Goal: Task Accomplishment & Management: Manage account settings

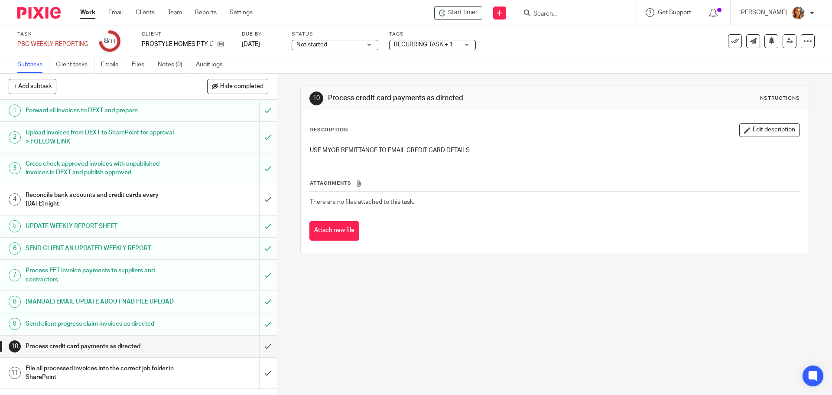
scroll to position [3, 0]
click at [139, 13] on link "Clients" at bounding box center [145, 12] width 19 height 9
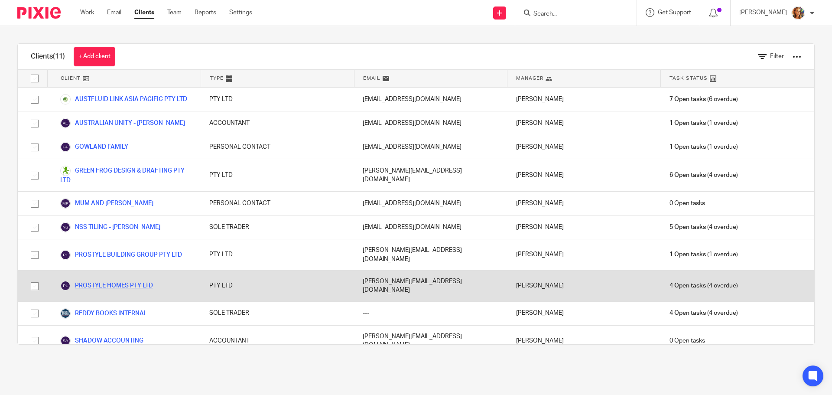
click at [135, 280] on link "PROSTYLE HOMES PTY LTD" at bounding box center [106, 285] width 93 height 10
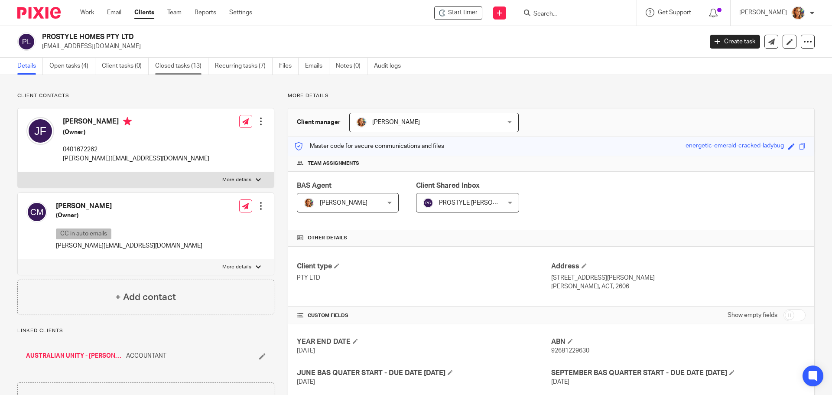
click at [186, 66] on link "Closed tasks (13)" at bounding box center [181, 66] width 53 height 17
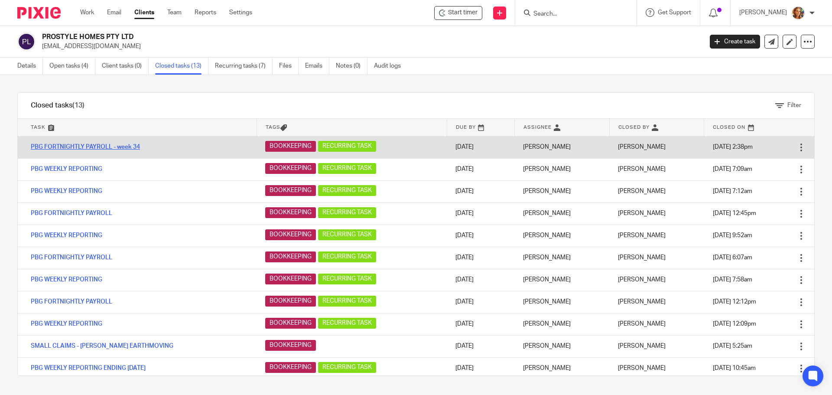
click at [98, 149] on link "PBG FORTNIGHTLY PAYROLL - week 34" at bounding box center [85, 147] width 109 height 6
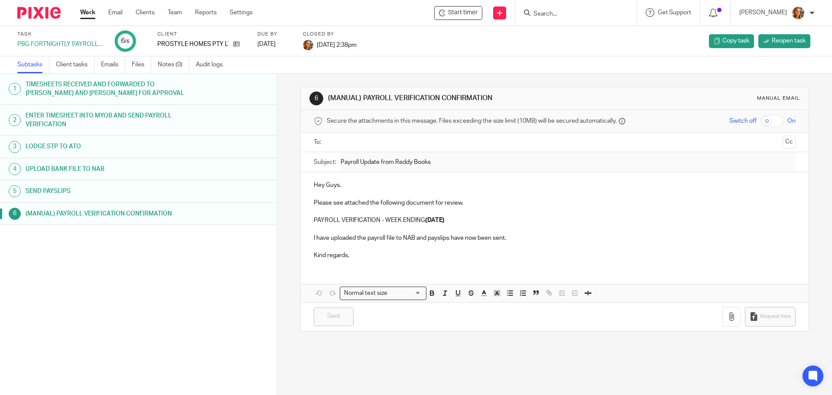
click at [119, 213] on h1 "(MANUAL) PAYROLL VERIFICATION CONFIRMATION" at bounding box center [107, 213] width 162 height 13
click at [46, 171] on h1 "UPLOAD BANK FILE TO NAB" at bounding box center [107, 169] width 162 height 13
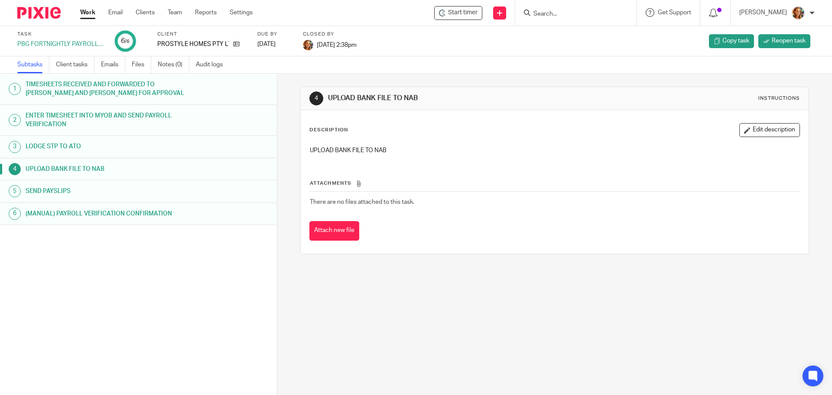
click at [45, 44] on div "PBG FORTNIGHTLY PAYROLL - week 34" at bounding box center [60, 44] width 87 height 9
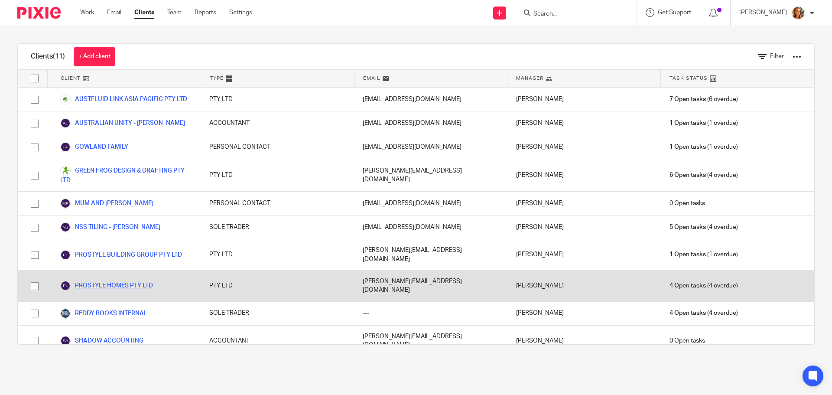
click at [95, 280] on link "PROSTYLE HOMES PTY LTD" at bounding box center [106, 285] width 93 height 10
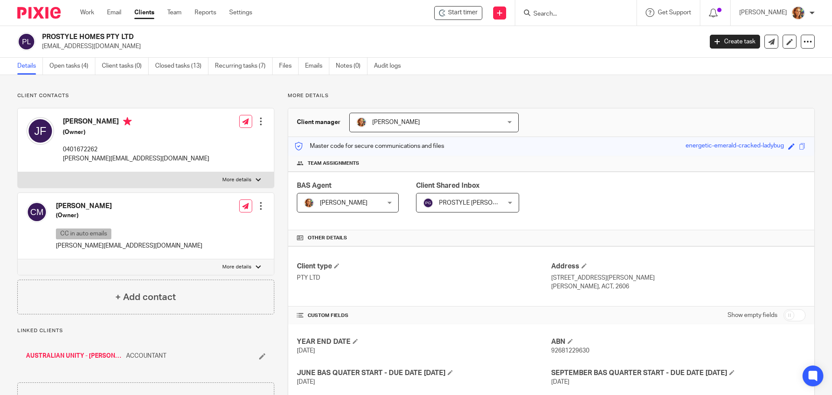
click at [261, 205] on div at bounding box center [261, 206] width 9 height 9
click at [226, 275] on button "CC in auto emails" at bounding box center [208, 273] width 58 height 11
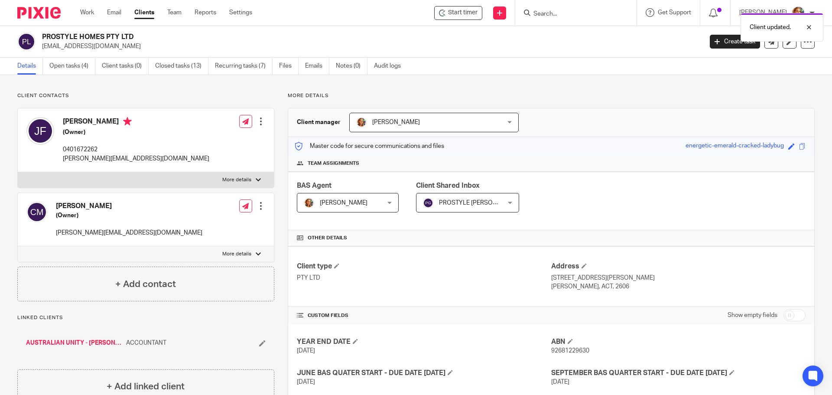
click at [258, 204] on div at bounding box center [261, 206] width 9 height 9
click at [227, 270] on button "CC in auto emails" at bounding box center [208, 273] width 58 height 11
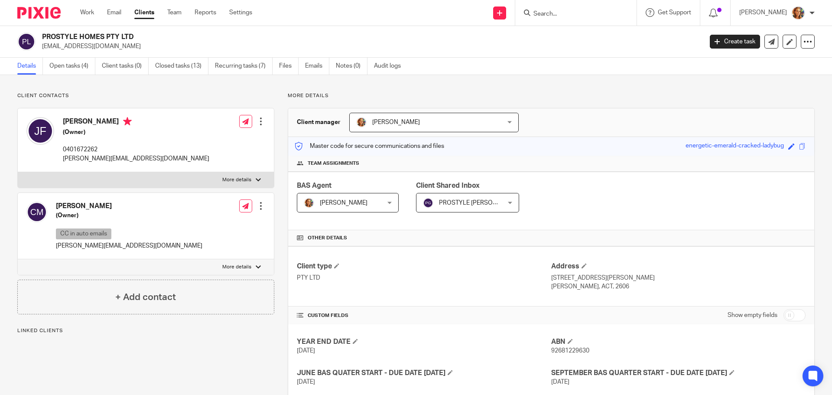
click at [257, 122] on div at bounding box center [261, 121] width 9 height 9
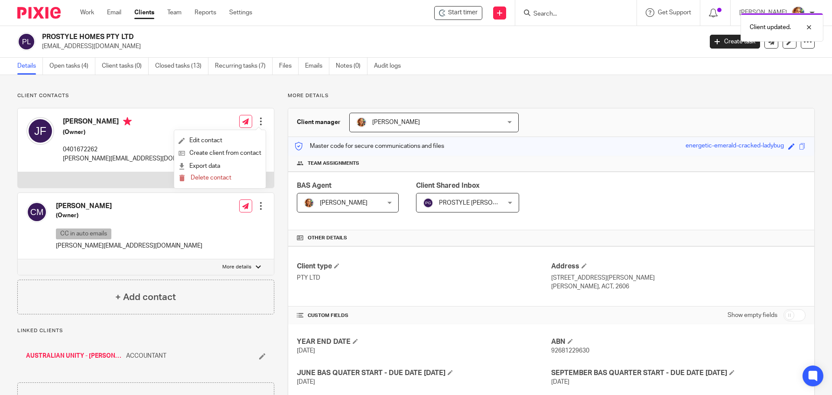
click at [543, 87] on div "Client contacts CRAIG MCGOVERN (Owner) CC in auto emails craig@prostylehomes.co…" at bounding box center [416, 261] width 832 height 373
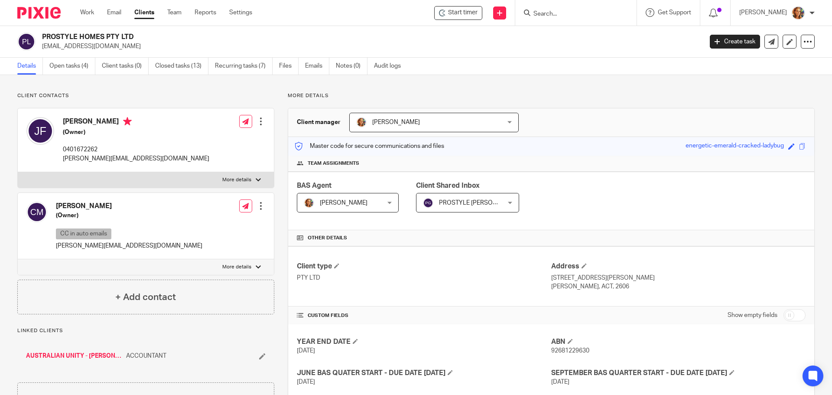
click at [453, 206] on span "PROSTYLE [PERSON_NAME]" at bounding box center [461, 202] width 77 height 18
click at [195, 94] on p "Client contacts" at bounding box center [145, 95] width 257 height 7
click at [240, 64] on link "Recurring tasks (7)" at bounding box center [244, 66] width 58 height 17
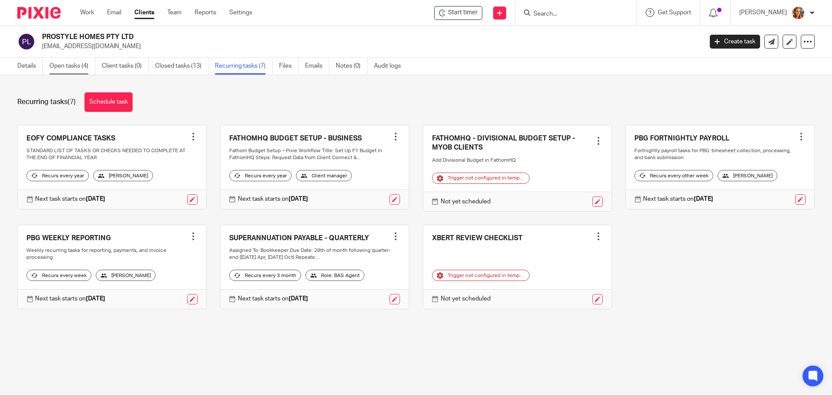
click at [80, 68] on link "Open tasks (4)" at bounding box center [72, 66] width 46 height 17
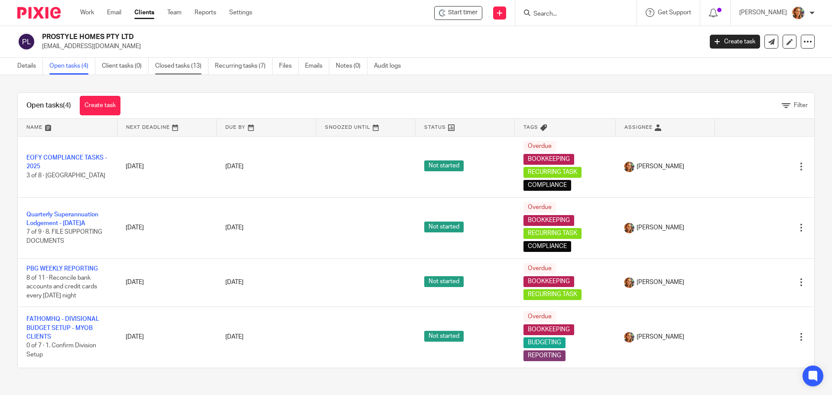
click at [173, 61] on link "Closed tasks (13)" at bounding box center [181, 66] width 53 height 17
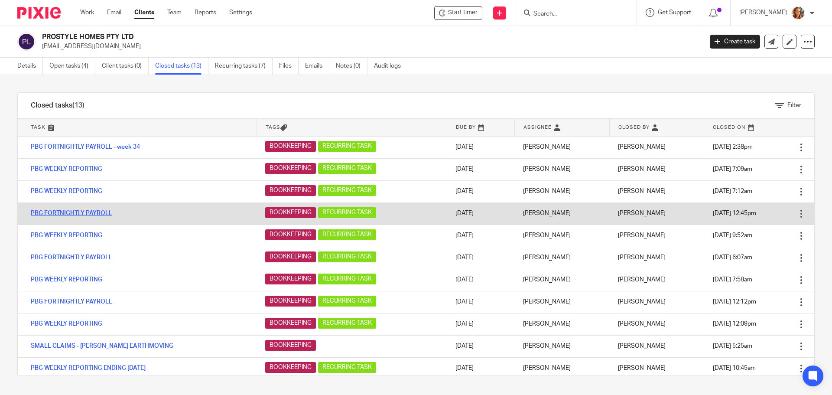
click at [97, 215] on link "PBG FORTNIGHTLY PAYROLL" at bounding box center [71, 213] width 81 height 6
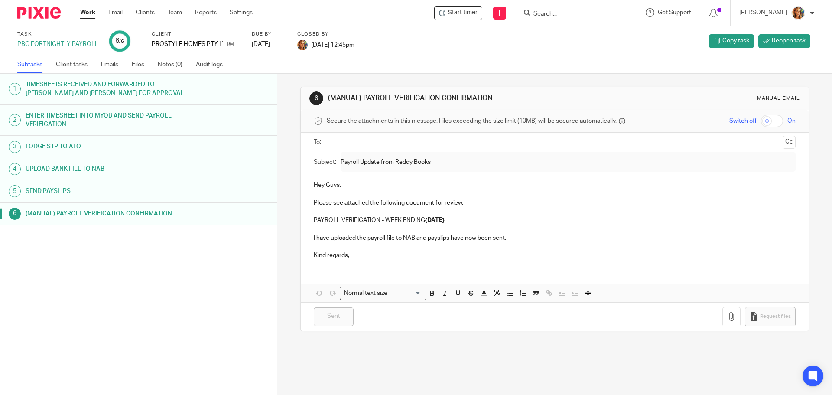
click at [347, 140] on input "text" at bounding box center [554, 142] width 449 height 10
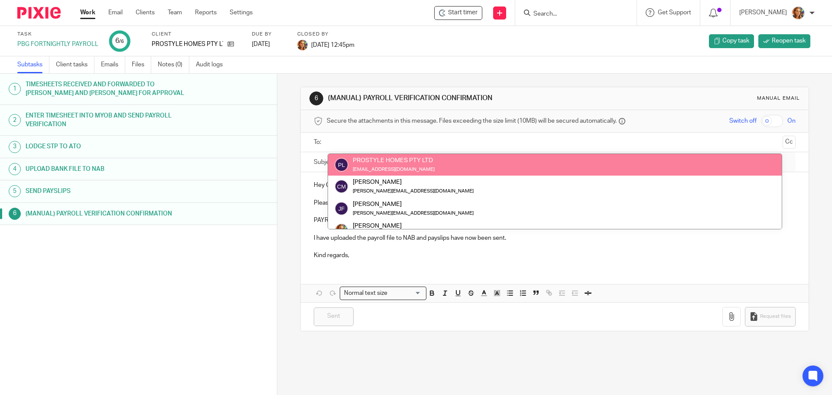
click at [441, 134] on div at bounding box center [555, 143] width 455 height 20
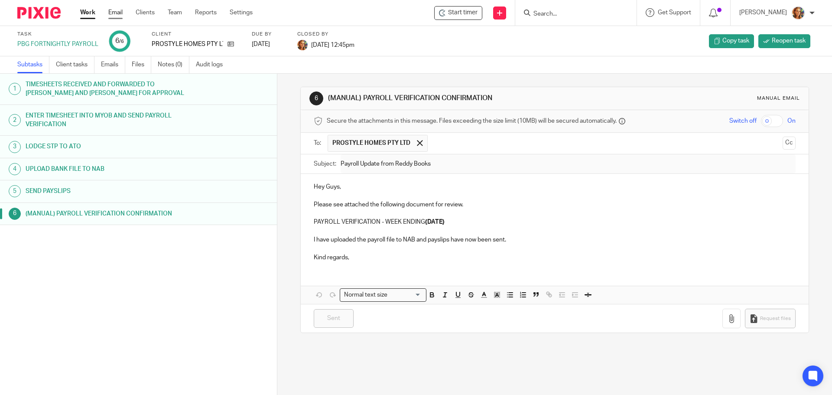
click at [116, 13] on link "Email" at bounding box center [115, 12] width 14 height 9
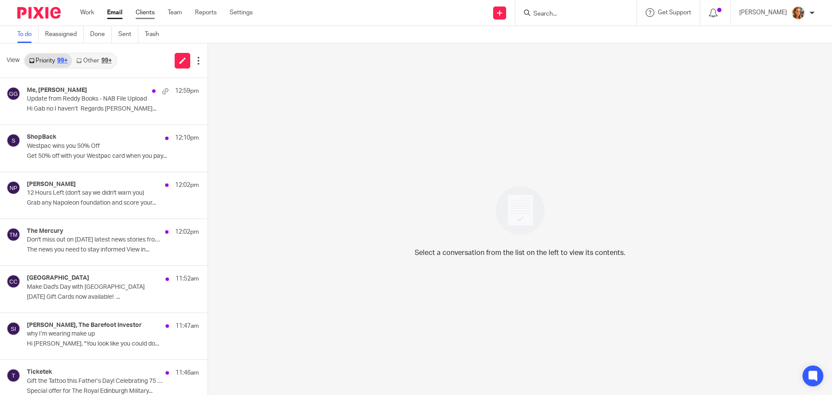
click link "Clients"
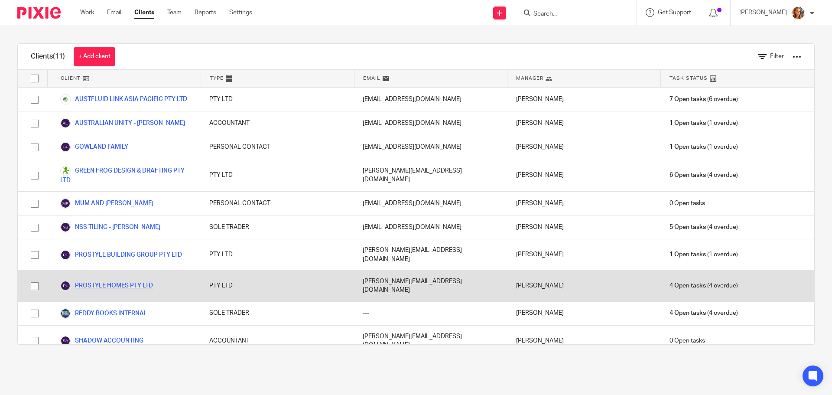
click at [147, 280] on link "PROSTYLE HOMES PTY LTD" at bounding box center [106, 285] width 93 height 10
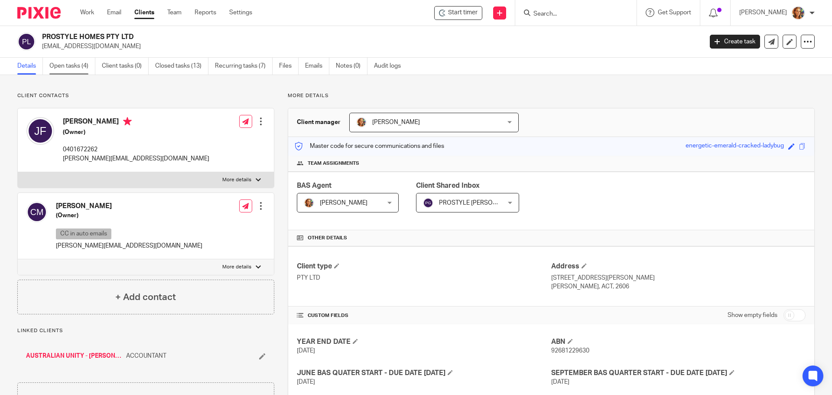
click at [66, 65] on link "Open tasks (4)" at bounding box center [72, 66] width 46 height 17
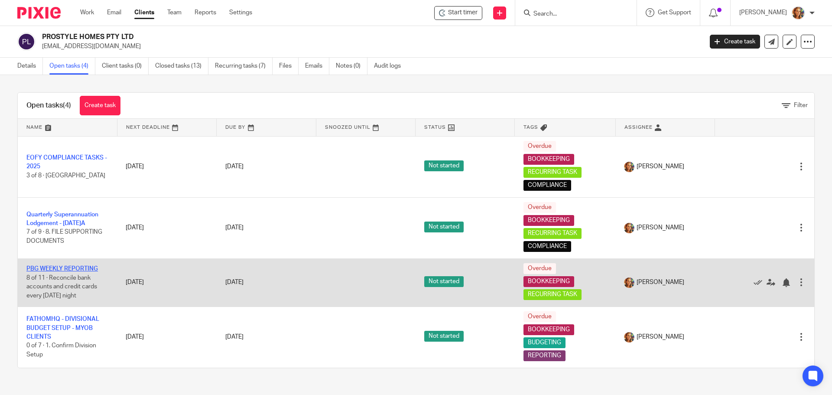
click at [85, 266] on link "PBG WEEKLY REPORTING" at bounding box center [62, 269] width 72 height 6
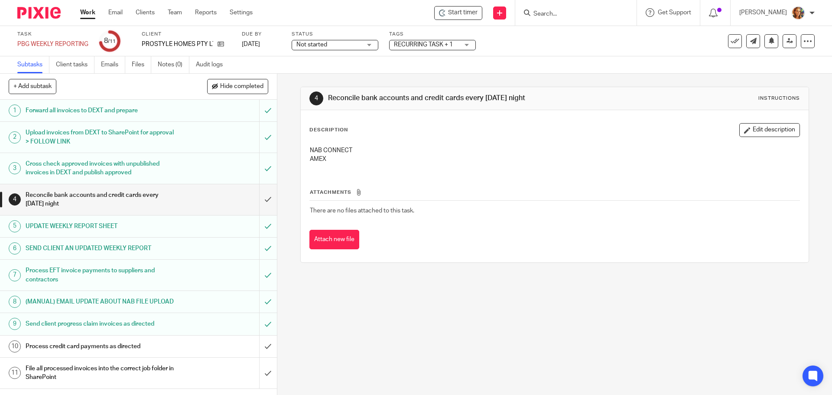
scroll to position [3, 0]
click at [133, 353] on h1 "Process credit card payments as directed" at bounding box center [101, 346] width 150 height 13
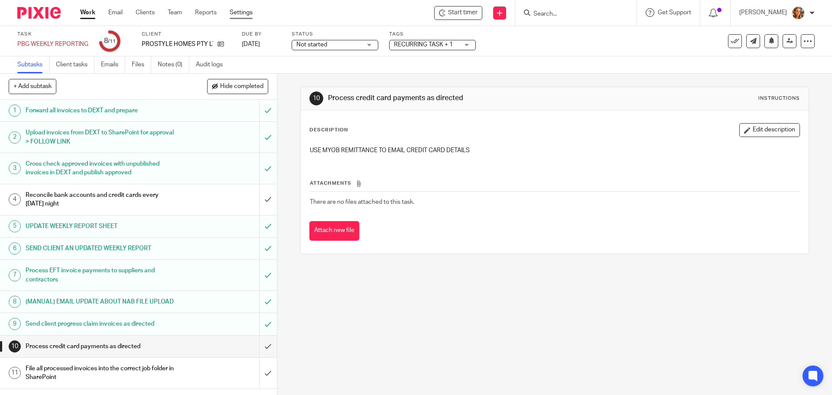
click at [246, 14] on link "Settings" at bounding box center [241, 12] width 23 height 9
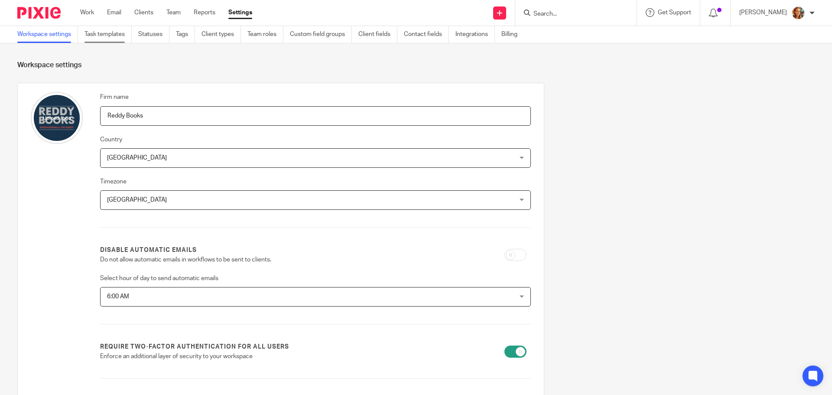
click at [121, 35] on link "Task templates" at bounding box center [108, 34] width 47 height 17
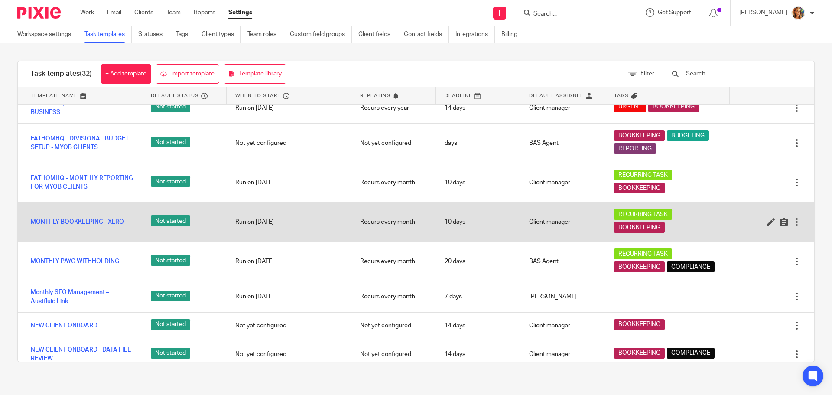
scroll to position [563, 0]
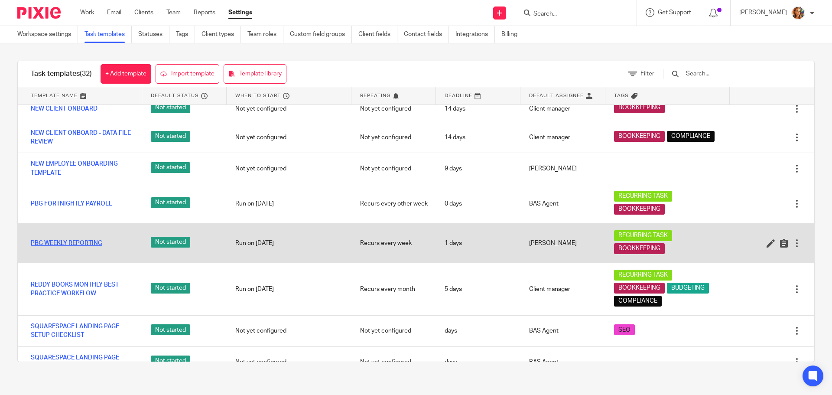
click at [93, 239] on link "PBG WEEKLY REPORTING" at bounding box center [67, 243] width 72 height 9
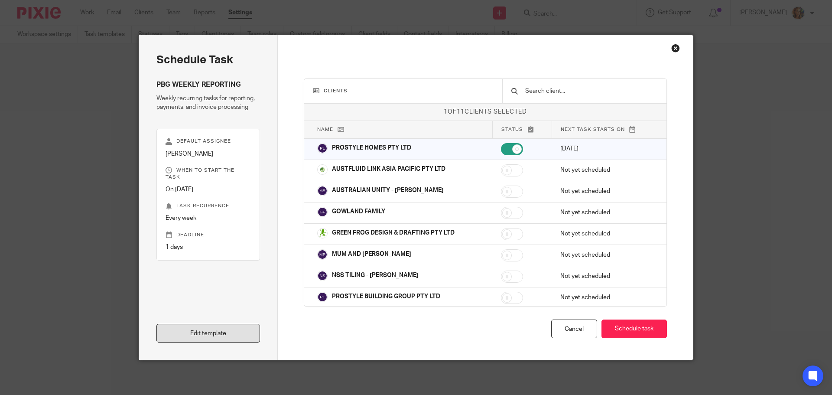
click at [228, 334] on link "Edit template" at bounding box center [208, 333] width 104 height 19
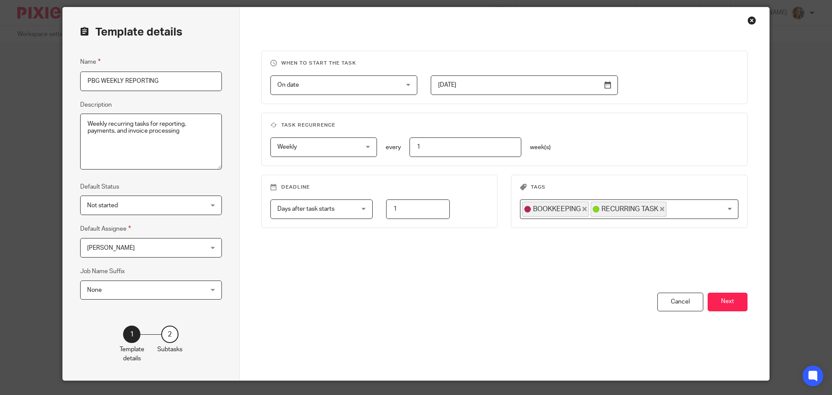
scroll to position [43, 0]
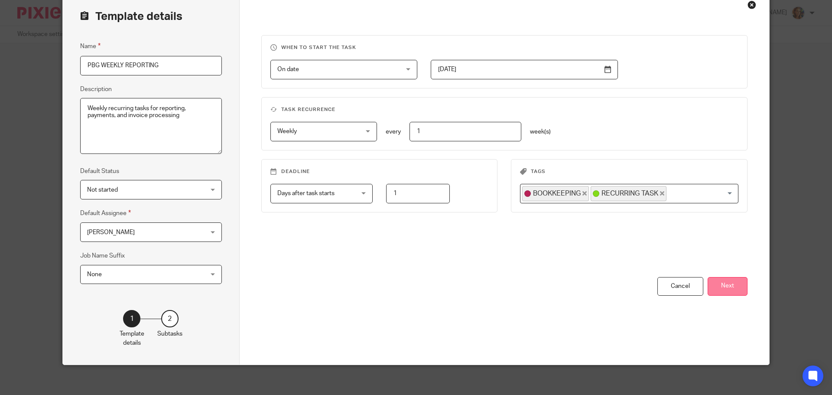
click at [720, 283] on button "Next" at bounding box center [728, 286] width 40 height 19
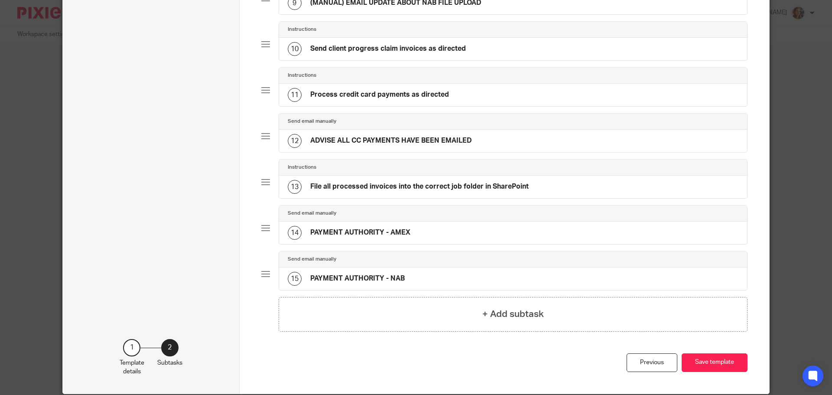
scroll to position [477, 0]
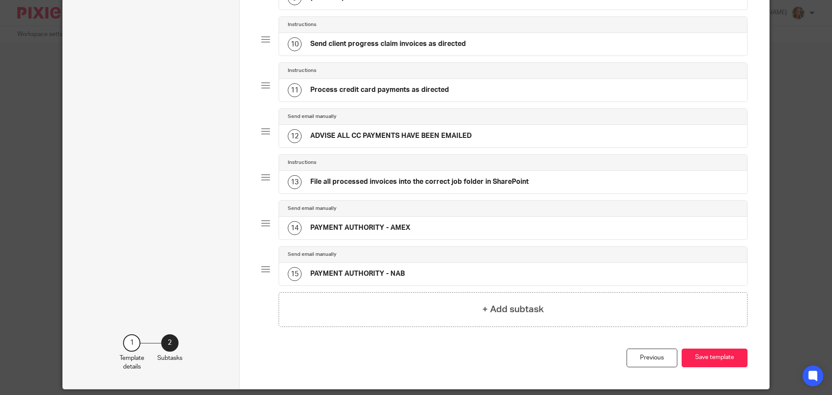
click at [422, 226] on div "14 PAYMENT AUTHORITY - AMEX" at bounding box center [513, 228] width 469 height 23
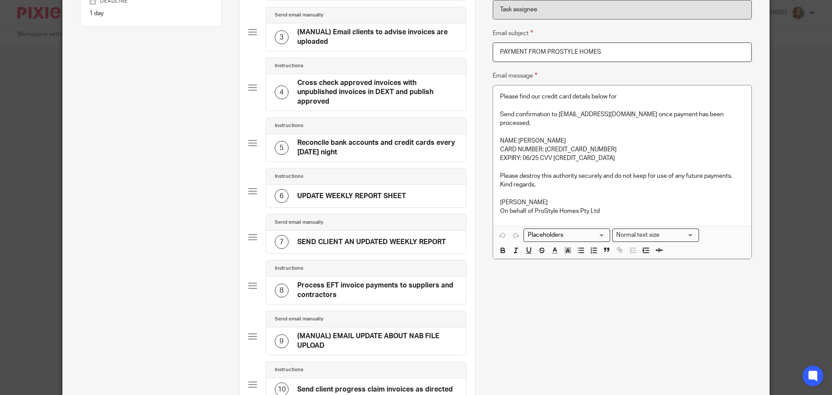
scroll to position [173, 0]
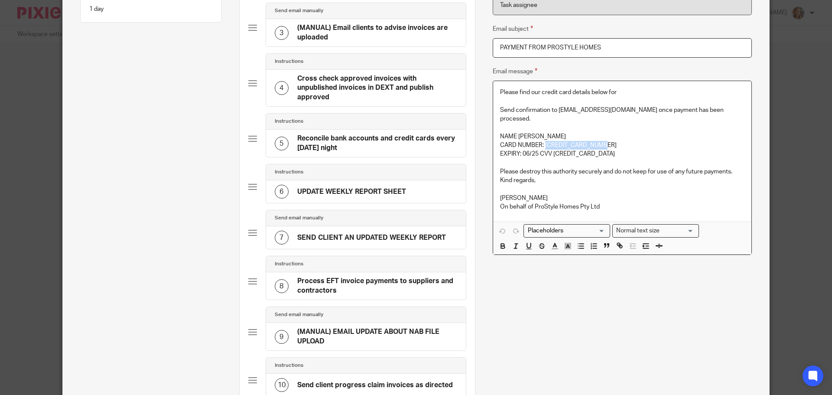
drag, startPoint x: 601, startPoint y: 146, endPoint x: 541, endPoint y: 144, distance: 59.4
click at [541, 144] on p "CARD NUMBER: 3760 118862 21004" at bounding box center [622, 145] width 244 height 9
copy p "3760 118862 21004"
click at [534, 153] on p "EXPIRY: 06/25 CVV [CREDIT_CARD_DATA]" at bounding box center [622, 154] width 244 height 9
click at [570, 151] on p "EXPIRY: 06/30 CVV [CREDIT_CARD_DATA]" at bounding box center [622, 154] width 244 height 9
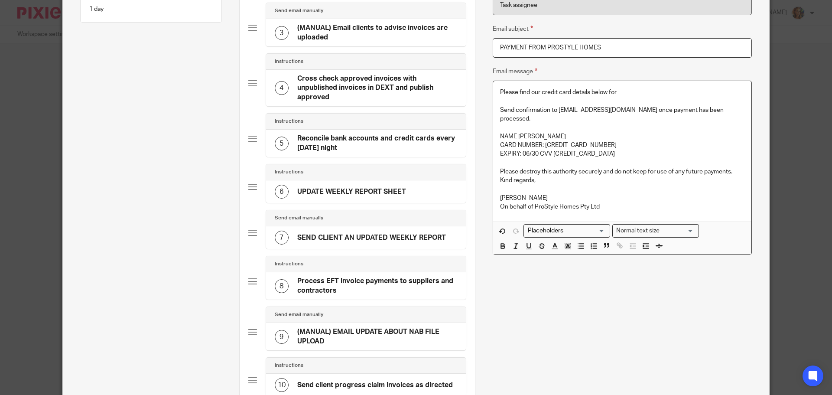
click at [557, 156] on p "EXPIRY: 06/30 CVV [CREDIT_CARD_DATA]" at bounding box center [622, 154] width 244 height 9
drag, startPoint x: 574, startPoint y: 151, endPoint x: 494, endPoint y: 139, distance: 81.2
click at [494, 139] on div "Please find our credit card details below for Send confirmation to accounts@pro…" at bounding box center [622, 151] width 258 height 140
click at [600, 152] on p "EXPIRY: 06/30 CVV 6911" at bounding box center [622, 154] width 244 height 9
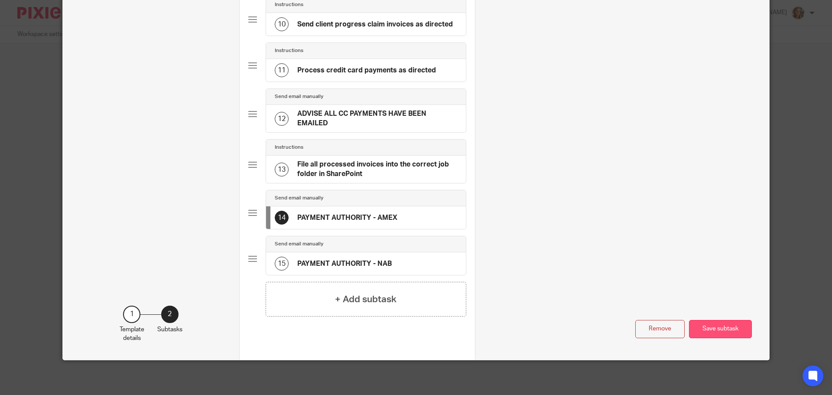
click at [704, 329] on button "Save subtask" at bounding box center [720, 329] width 63 height 19
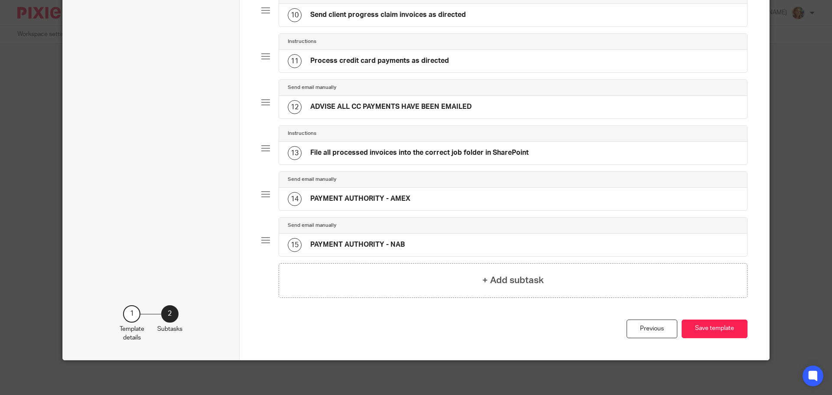
click at [390, 246] on h4 "PAYMENT AUTHORITY - NAB" at bounding box center [357, 244] width 94 height 9
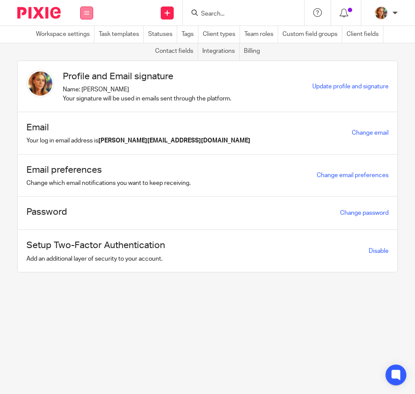
click at [87, 15] on icon at bounding box center [86, 12] width 5 height 5
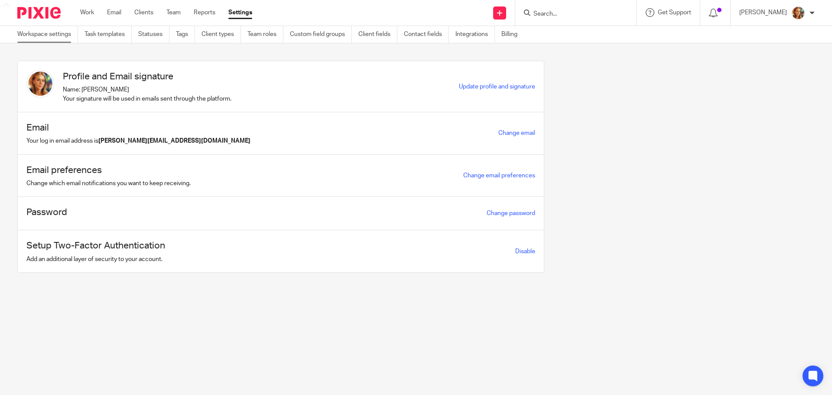
click at [63, 35] on link "Workspace settings" at bounding box center [47, 34] width 61 height 17
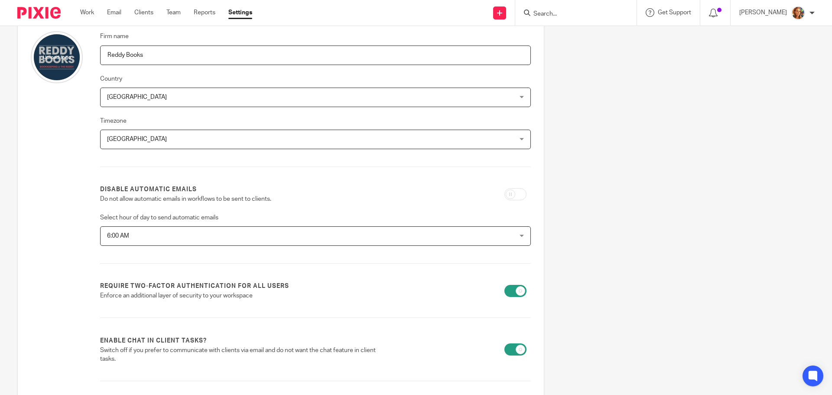
scroll to position [173, 0]
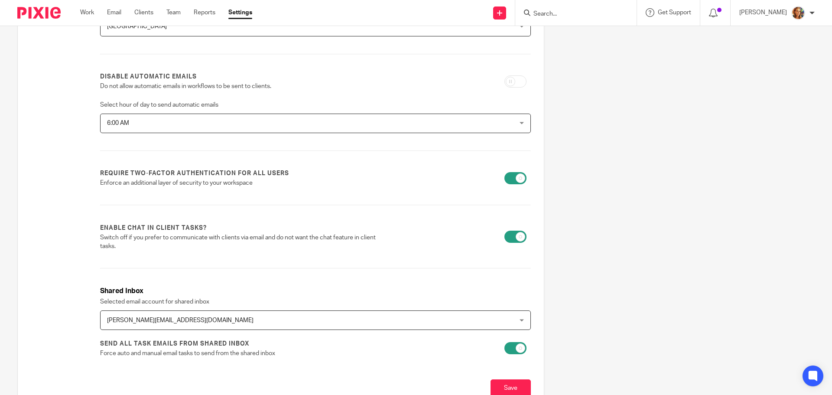
click at [203, 322] on span "[PERSON_NAME][EMAIL_ADDRESS][DOMAIN_NAME]" at bounding box center [276, 320] width 339 height 18
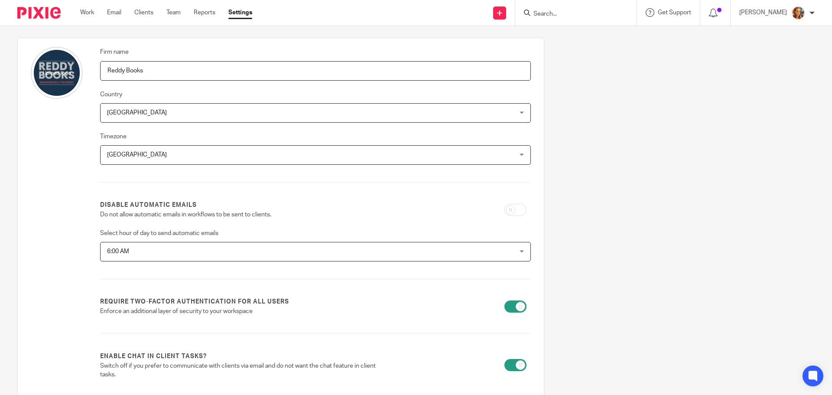
scroll to position [0, 0]
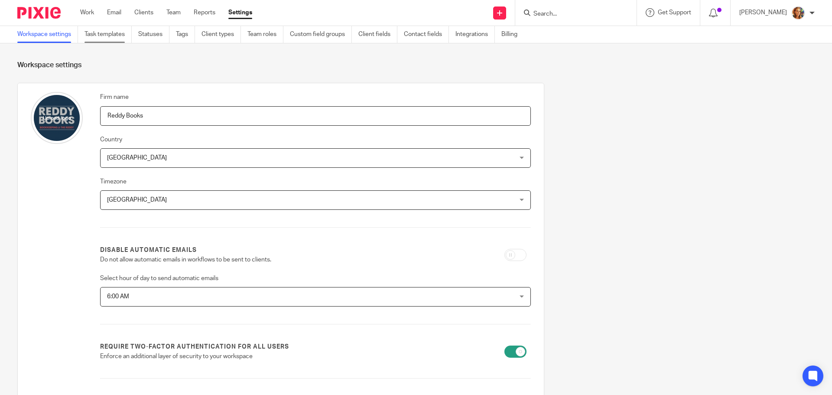
click at [109, 33] on link "Task templates" at bounding box center [108, 34] width 47 height 17
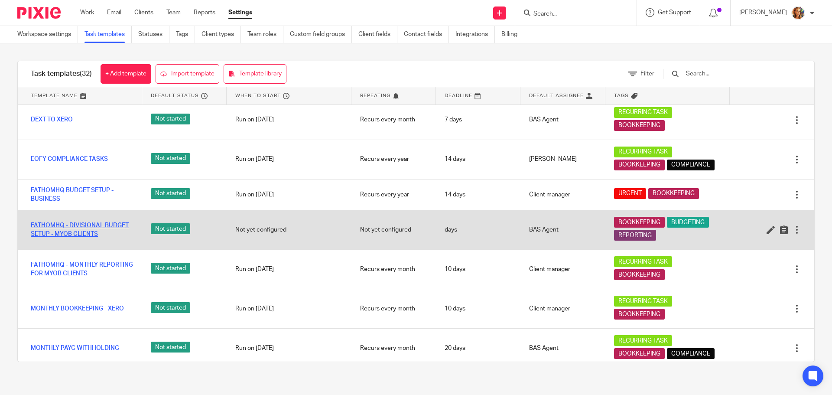
scroll to position [520, 0]
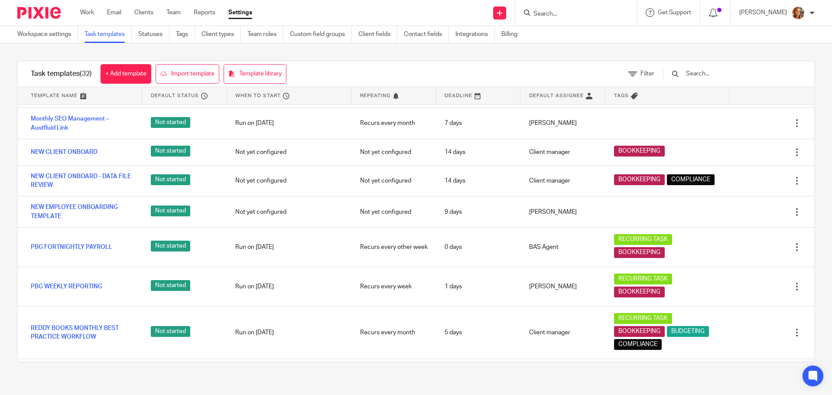
click at [74, 282] on link "PBG WEEKLY REPORTING" at bounding box center [67, 286] width 72 height 9
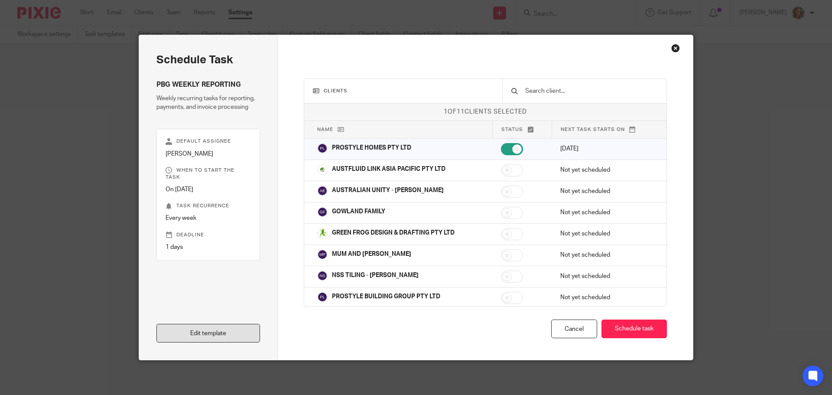
click at [221, 341] on link "Edit template" at bounding box center [208, 333] width 104 height 19
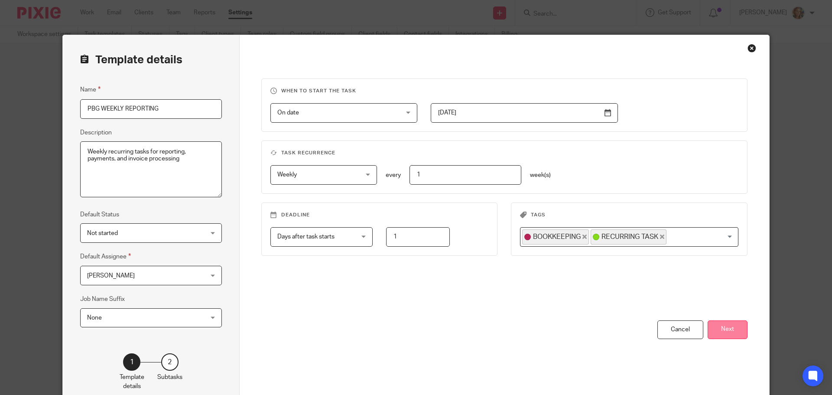
click at [717, 335] on button "Next" at bounding box center [728, 329] width 40 height 19
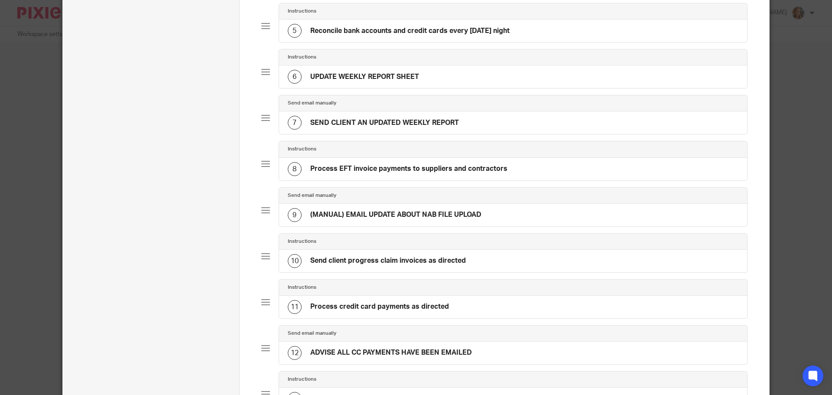
scroll to position [506, 0]
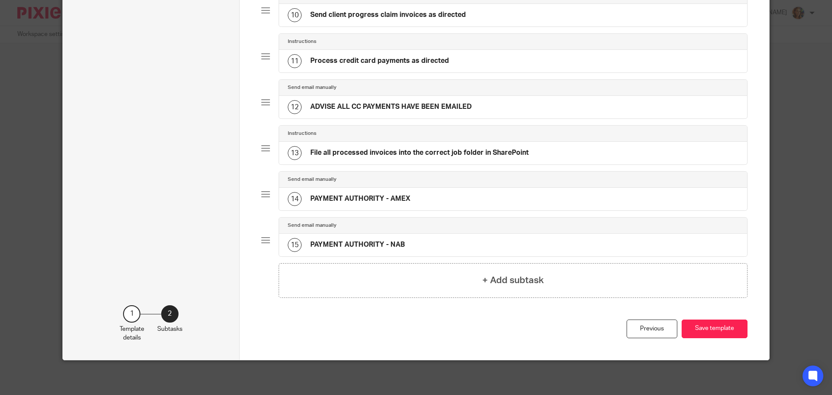
click at [437, 194] on div "14 PAYMENT AUTHORITY - AMEX" at bounding box center [513, 199] width 469 height 23
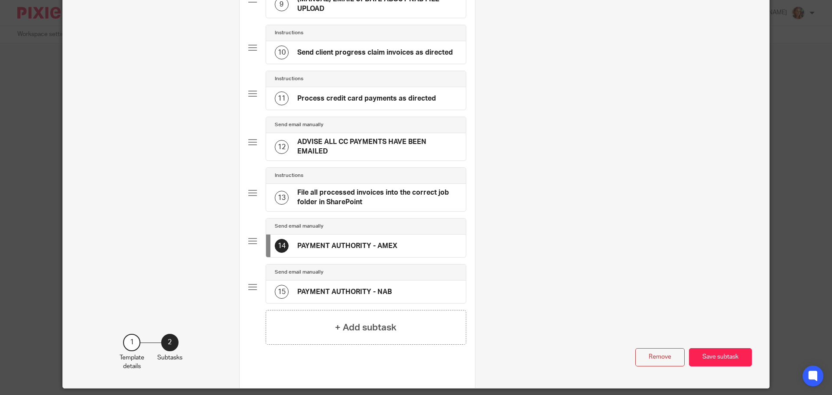
scroll to position [0, 0]
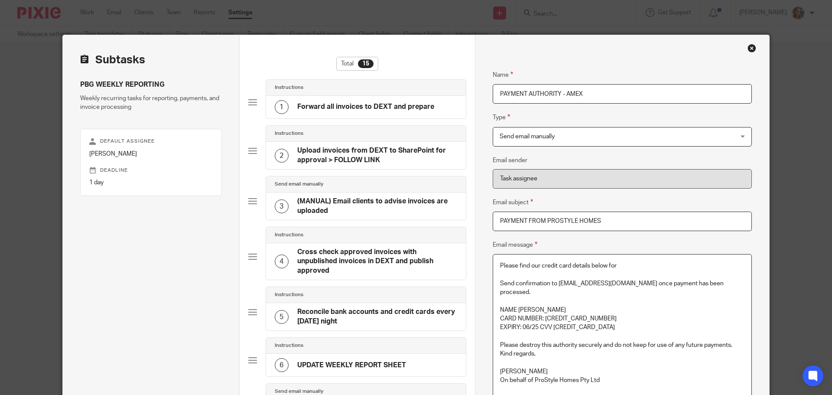
click at [533, 329] on p "EXPIRY: 06/25 CVV 5424" at bounding box center [622, 327] width 244 height 9
click at [539, 325] on p "EXPIRY: 06/25 CVV 5424" at bounding box center [622, 327] width 244 height 9
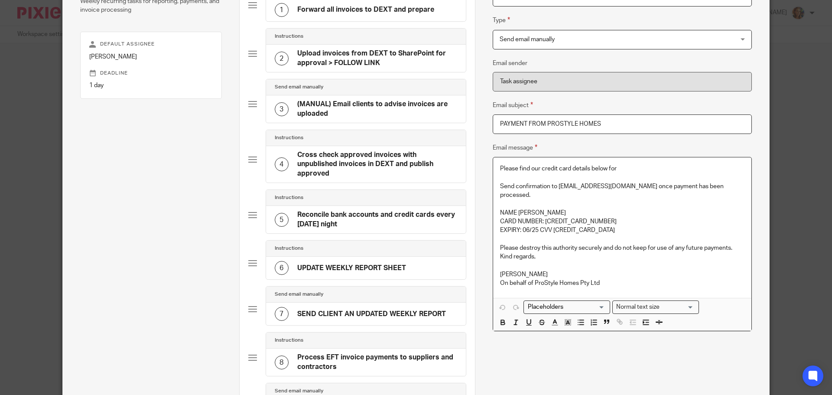
scroll to position [130, 0]
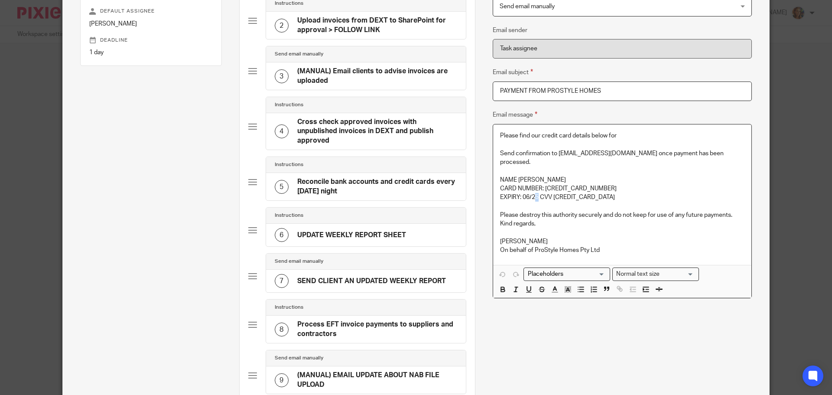
click at [534, 196] on p "EXPIRY: 06/25 CVV 5424" at bounding box center [622, 197] width 244 height 9
click at [575, 196] on p "EXPIRY: 06/30 CVV 5424" at bounding box center [622, 197] width 244 height 9
click at [558, 194] on p "EXPIRY: 06/30 CVV 5424" at bounding box center [622, 197] width 244 height 9
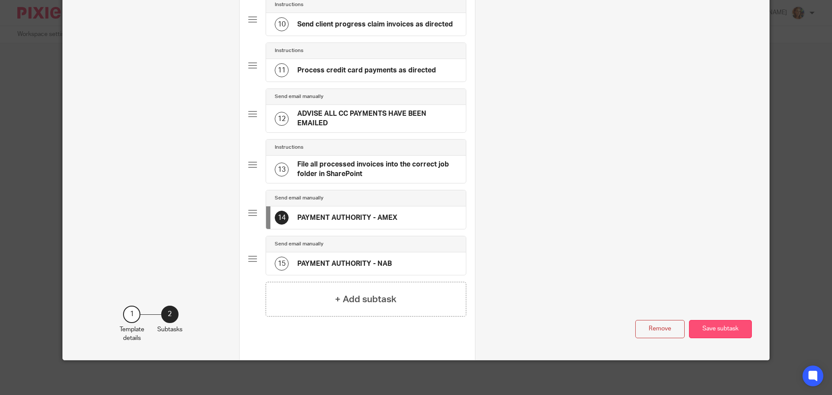
click at [718, 335] on button "Save subtask" at bounding box center [720, 329] width 63 height 19
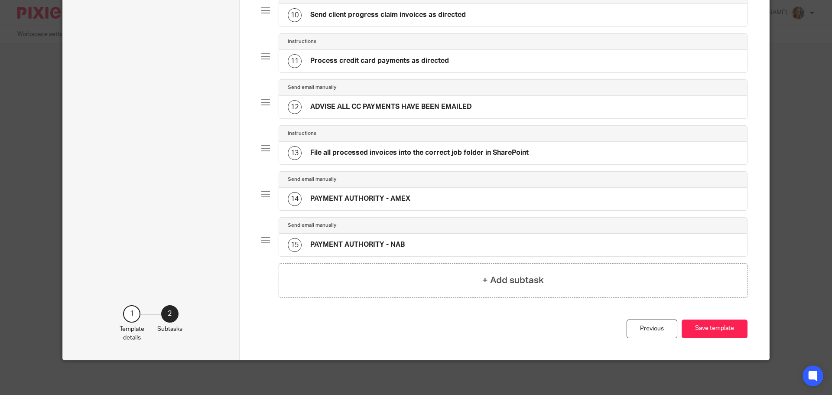
scroll to position [506, 0]
click at [708, 330] on button "Save template" at bounding box center [715, 328] width 66 height 19
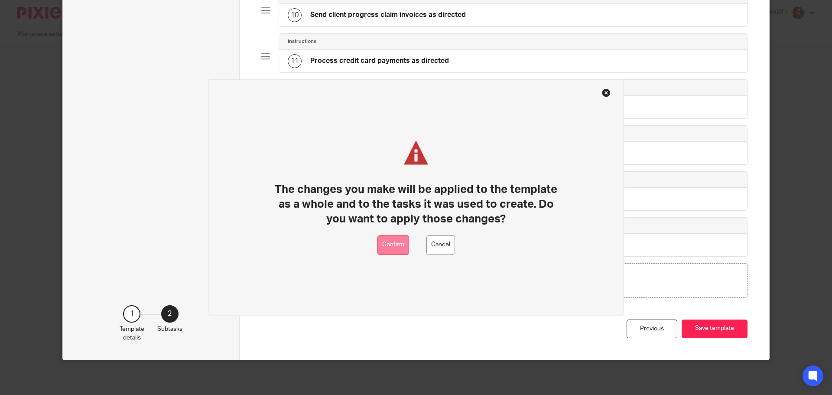
click at [388, 245] on button "Confirm" at bounding box center [394, 245] width 32 height 20
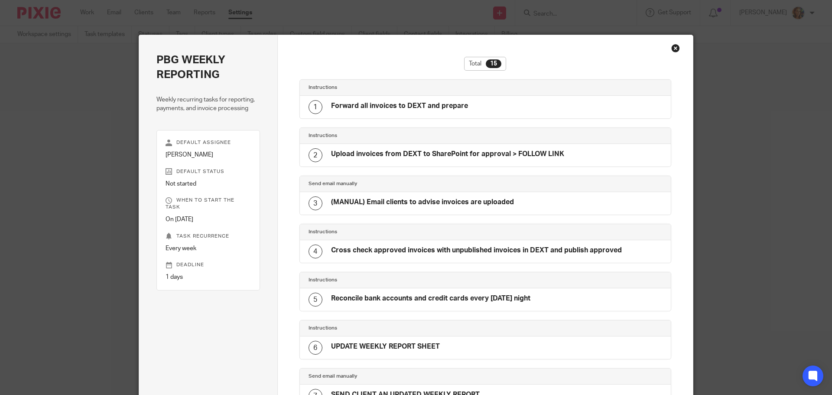
click at [675, 49] on div "Close this dialog window" at bounding box center [675, 48] width 9 height 9
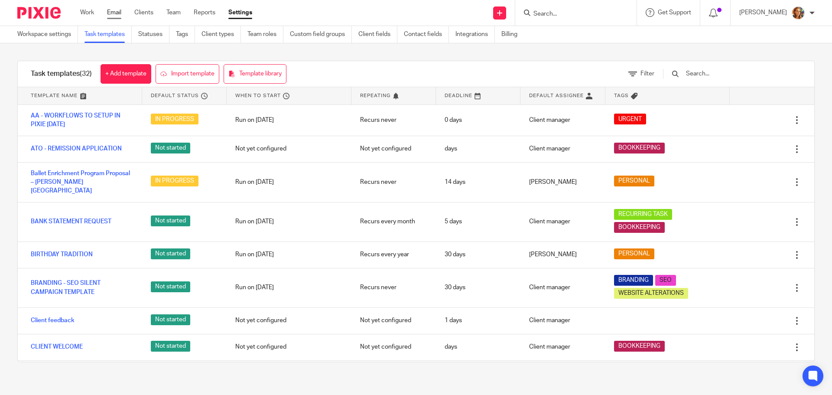
click at [116, 14] on link "Email" at bounding box center [114, 12] width 14 height 9
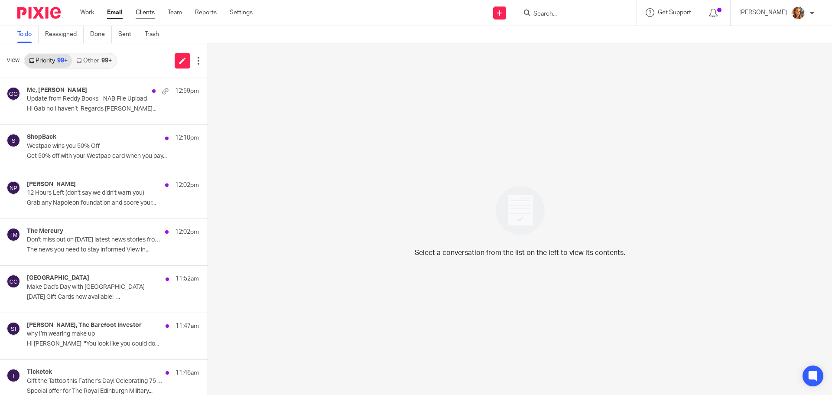
click at [138, 11] on link "Clients" at bounding box center [145, 12] width 19 height 9
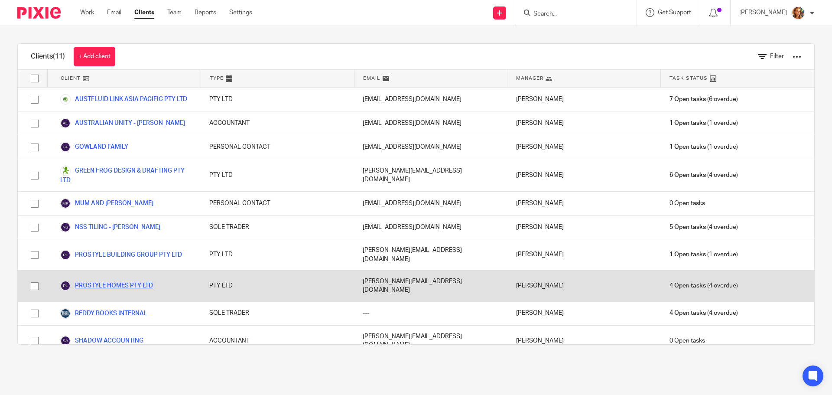
click at [144, 280] on link "PROSTYLE HOMES PTY LTD" at bounding box center [106, 285] width 93 height 10
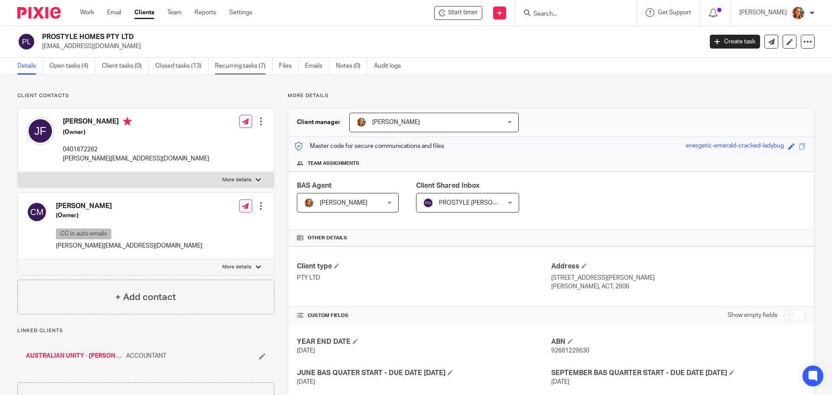
click at [251, 62] on link "Recurring tasks (7)" at bounding box center [244, 66] width 58 height 17
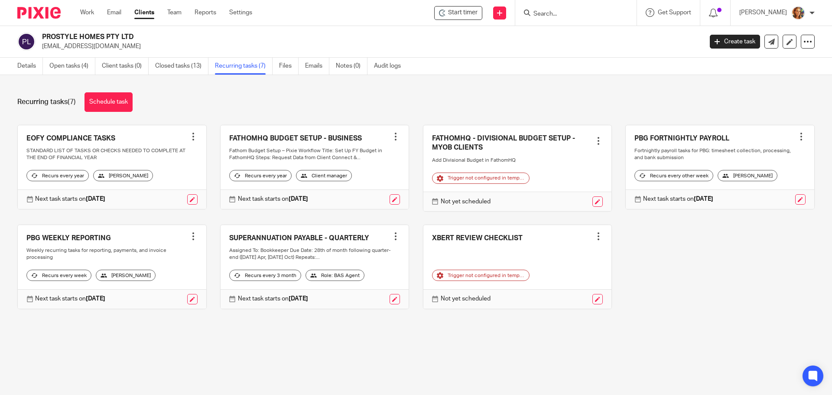
click at [481, 246] on link at bounding box center [517, 267] width 189 height 84
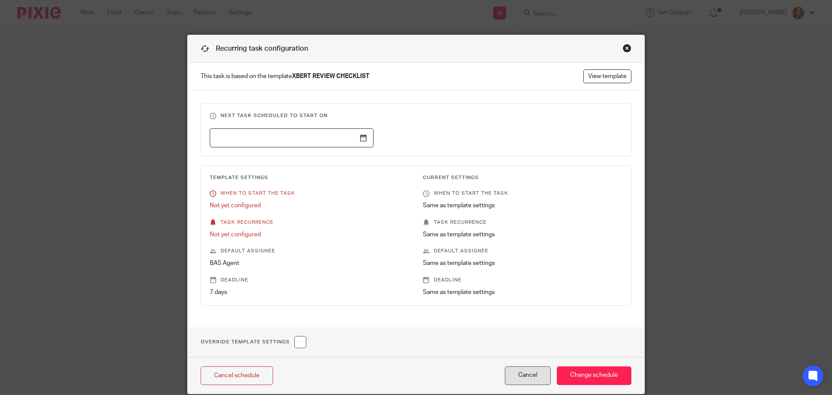
click at [523, 378] on button "Cancel" at bounding box center [528, 375] width 46 height 19
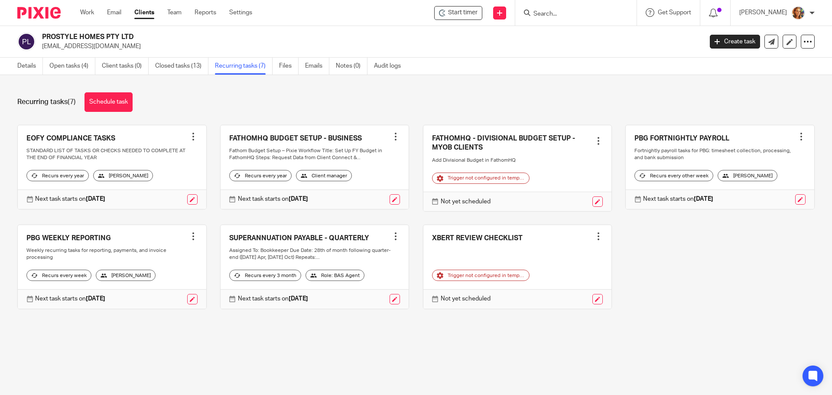
click at [72, 246] on link at bounding box center [112, 267] width 189 height 84
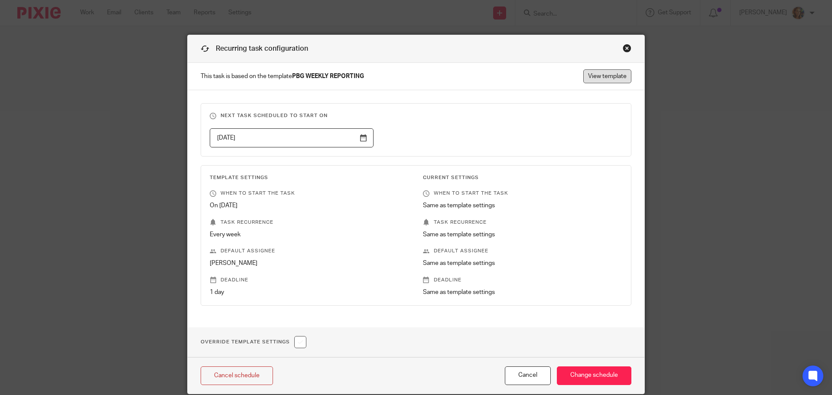
click at [609, 75] on link "View template" at bounding box center [607, 76] width 48 height 14
click at [536, 376] on button "Cancel" at bounding box center [528, 375] width 46 height 19
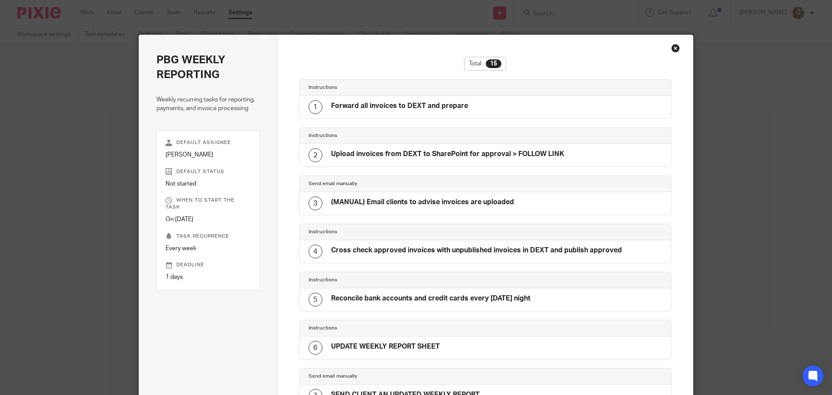
scroll to position [485, 0]
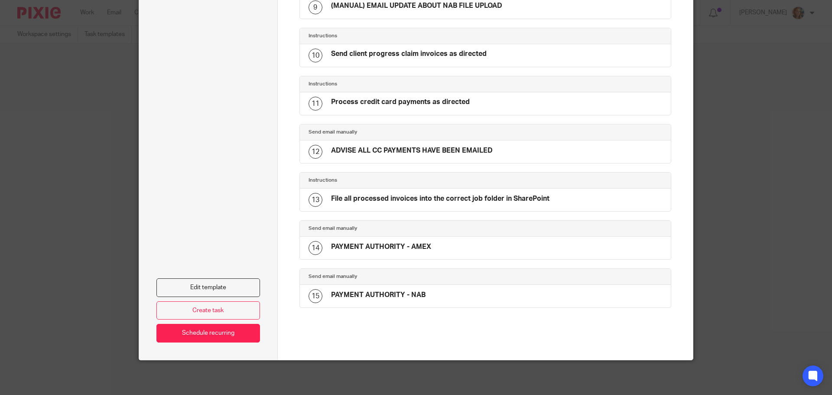
click at [251, 275] on div "Edit template Create task Schedule recurring" at bounding box center [208, 82] width 104 height 519
click at [249, 286] on link "Edit template" at bounding box center [208, 287] width 104 height 19
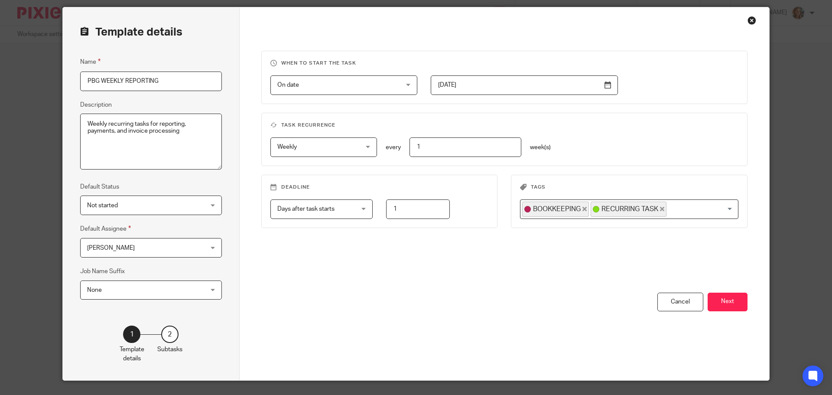
scroll to position [43, 0]
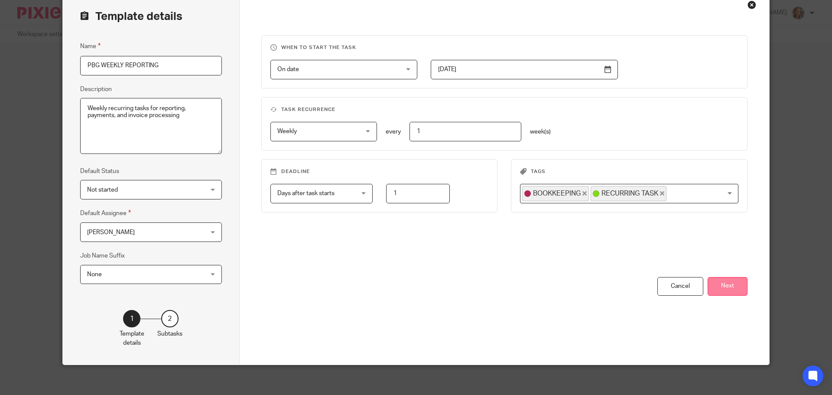
click at [732, 290] on button "Next" at bounding box center [728, 286] width 40 height 19
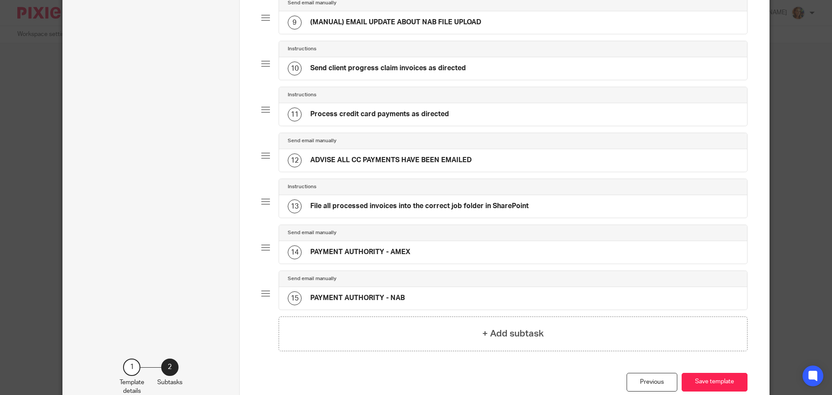
scroll to position [506, 0]
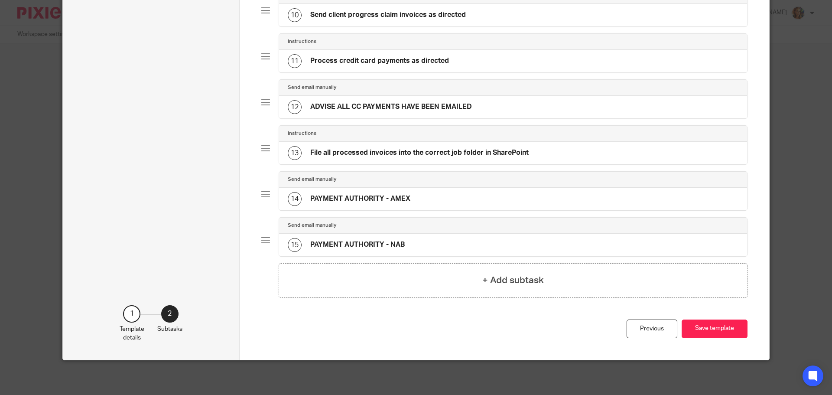
click at [407, 199] on div "14 PAYMENT AUTHORITY - AMEX" at bounding box center [513, 199] width 469 height 23
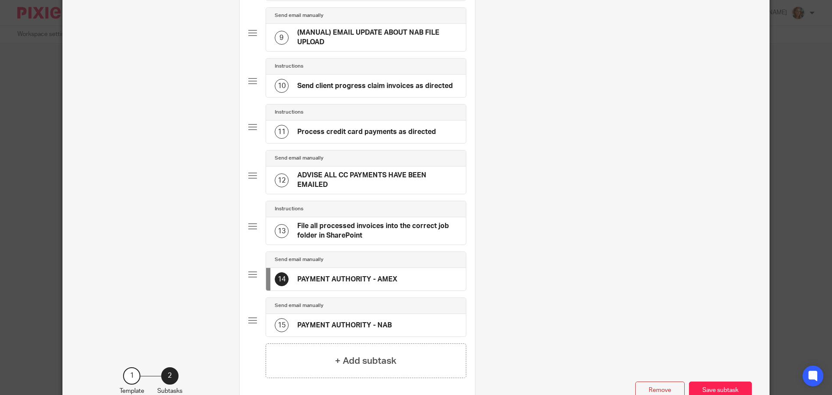
scroll to position [534, 0]
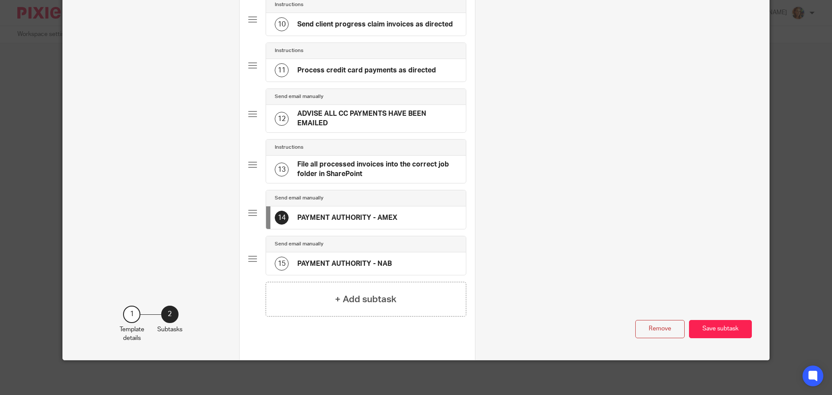
click at [364, 260] on h4 "PAYMENT AUTHORITY - NAB" at bounding box center [344, 263] width 94 height 9
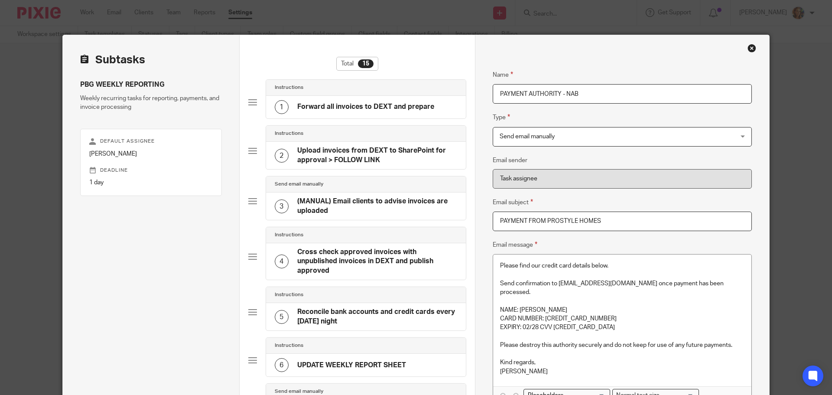
click at [581, 322] on p "CARD NUMBER: 4336 8771 0220 1660" at bounding box center [622, 318] width 244 height 9
drag, startPoint x: 601, startPoint y: 318, endPoint x: 543, endPoint y: 316, distance: 58.1
click at [543, 316] on p "CARD NUMBER: 4336 8771 0220 1660" at bounding box center [622, 318] width 244 height 9
click at [560, 329] on p "EXPIRY: 02/28 CVV 436" at bounding box center [622, 327] width 244 height 9
click at [533, 326] on p "EXPIRY: 02/28 CVV 436" at bounding box center [622, 327] width 244 height 9
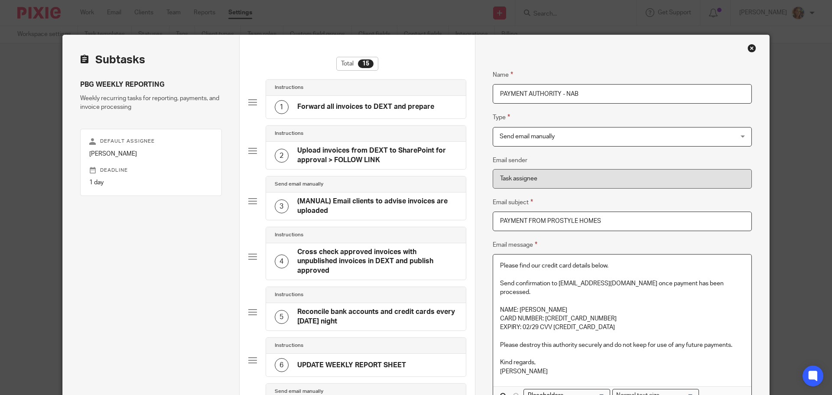
click at [578, 326] on p "EXPIRY: 02/29 CVV 436" at bounding box center [622, 327] width 244 height 9
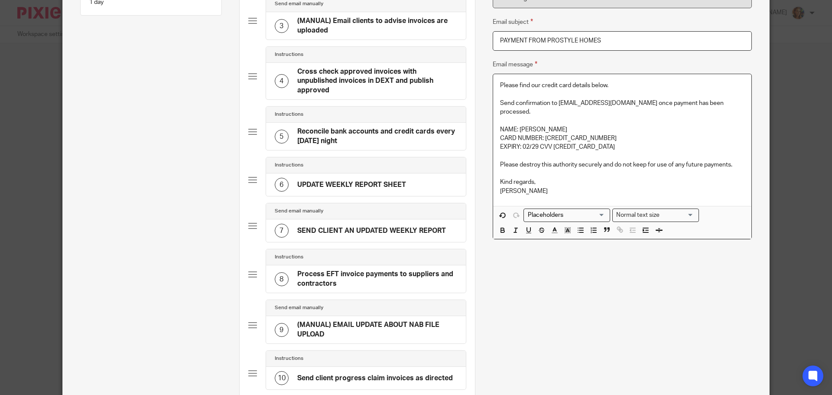
scroll to position [87, 0]
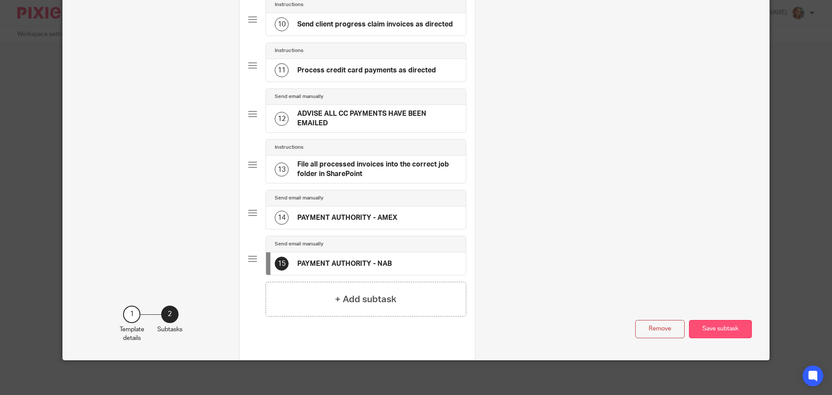
click at [702, 323] on button "Save subtask" at bounding box center [720, 329] width 63 height 19
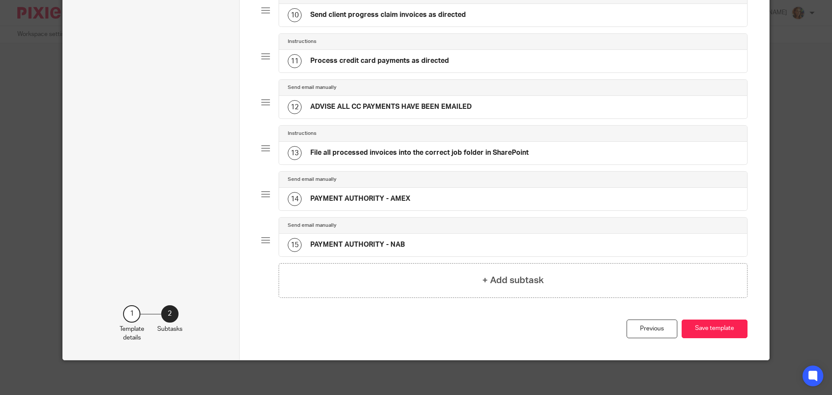
click at [702, 323] on button "Save template" at bounding box center [715, 328] width 66 height 19
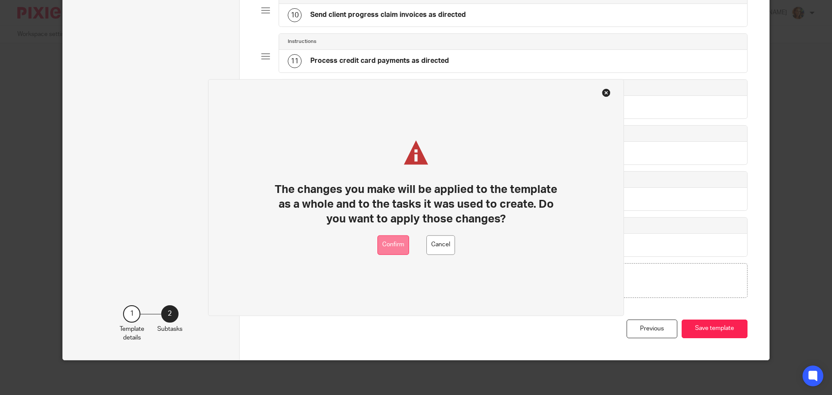
click at [386, 241] on button "Confirm" at bounding box center [394, 245] width 32 height 20
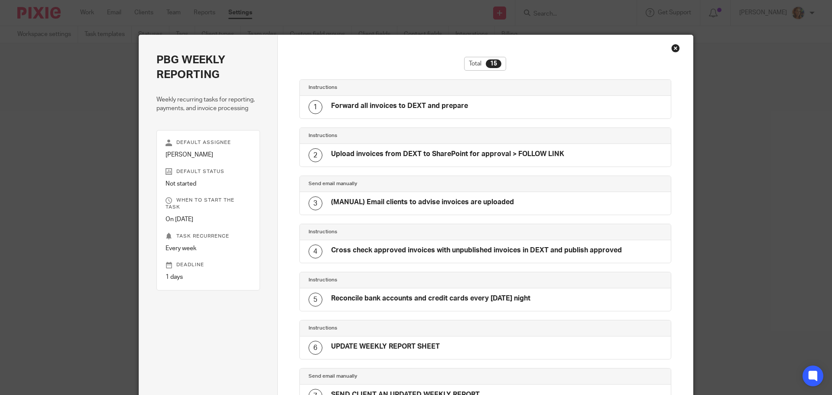
click at [671, 48] on div "Close this dialog window" at bounding box center [675, 48] width 9 height 9
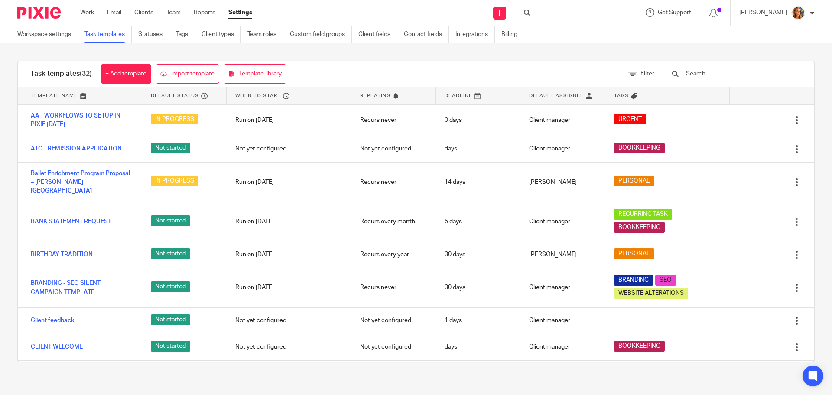
scroll to position [563, 0]
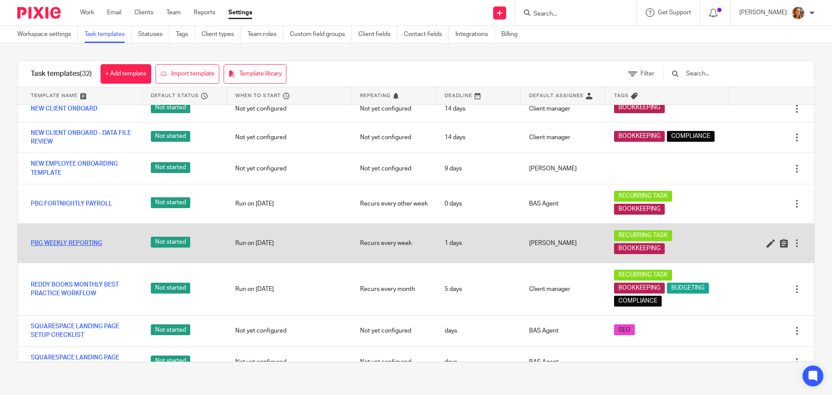
click at [62, 239] on link "PBG WEEKLY REPORTING" at bounding box center [67, 243] width 72 height 9
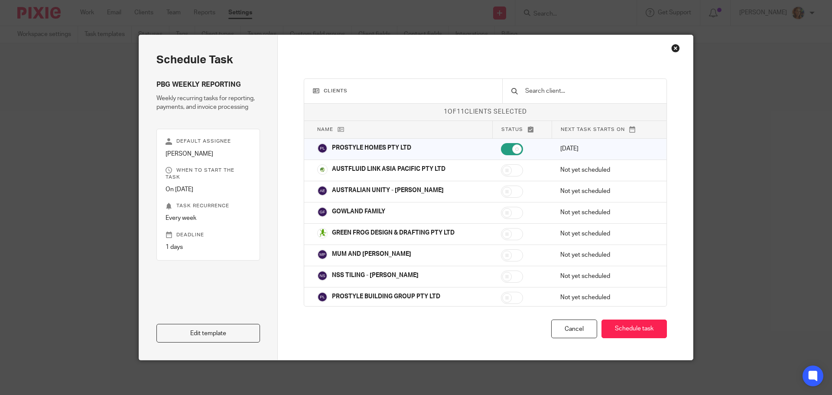
click at [676, 50] on div "Close this dialog window" at bounding box center [675, 48] width 9 height 9
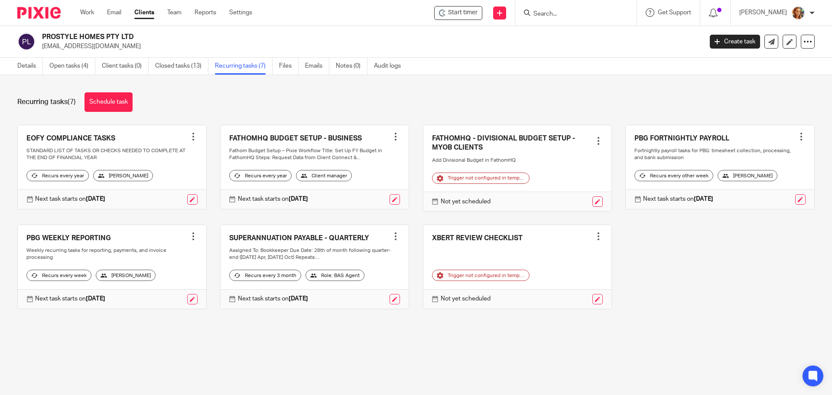
click at [33, 242] on link at bounding box center [112, 267] width 189 height 84
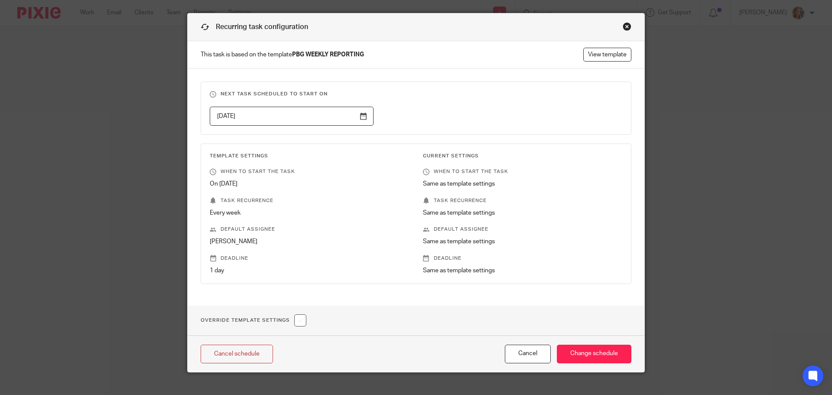
scroll to position [34, 0]
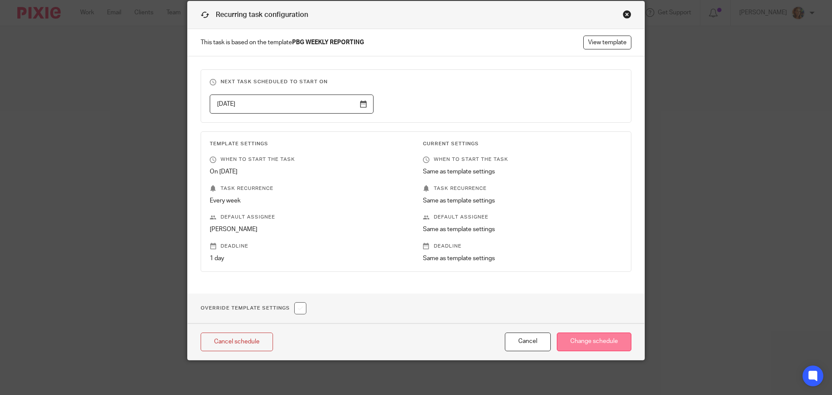
click at [594, 345] on input "Change schedule" at bounding box center [594, 341] width 75 height 19
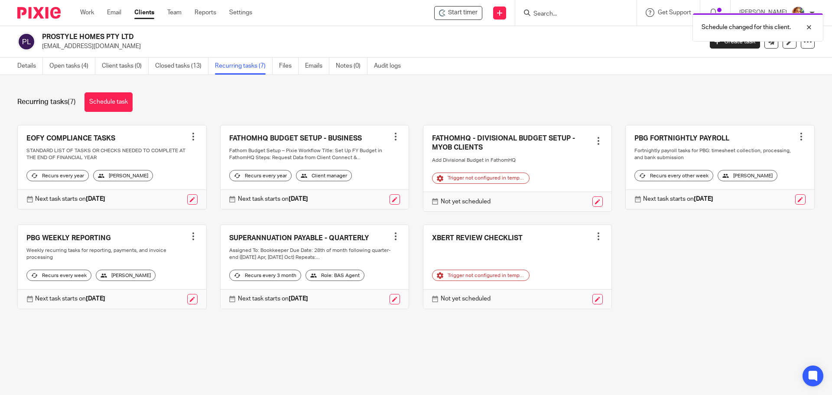
click at [153, 255] on link at bounding box center [112, 267] width 189 height 84
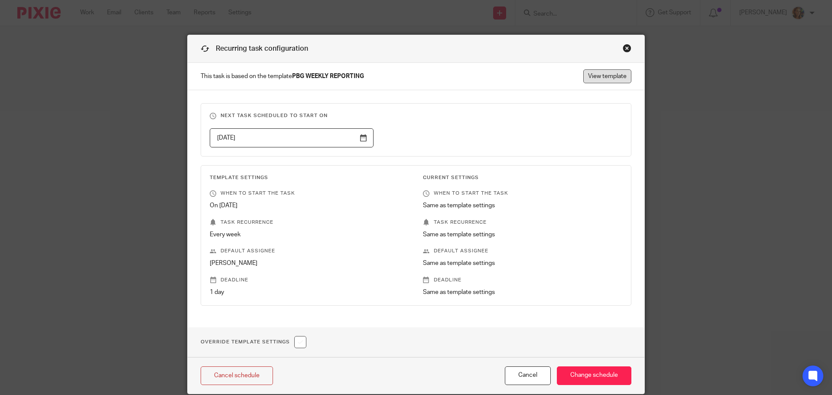
click at [600, 77] on link "View template" at bounding box center [607, 76] width 48 height 14
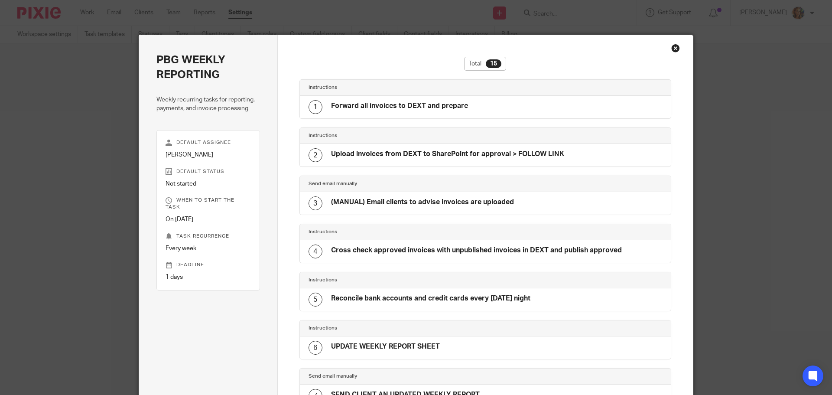
scroll to position [485, 0]
